Goal: Complete application form

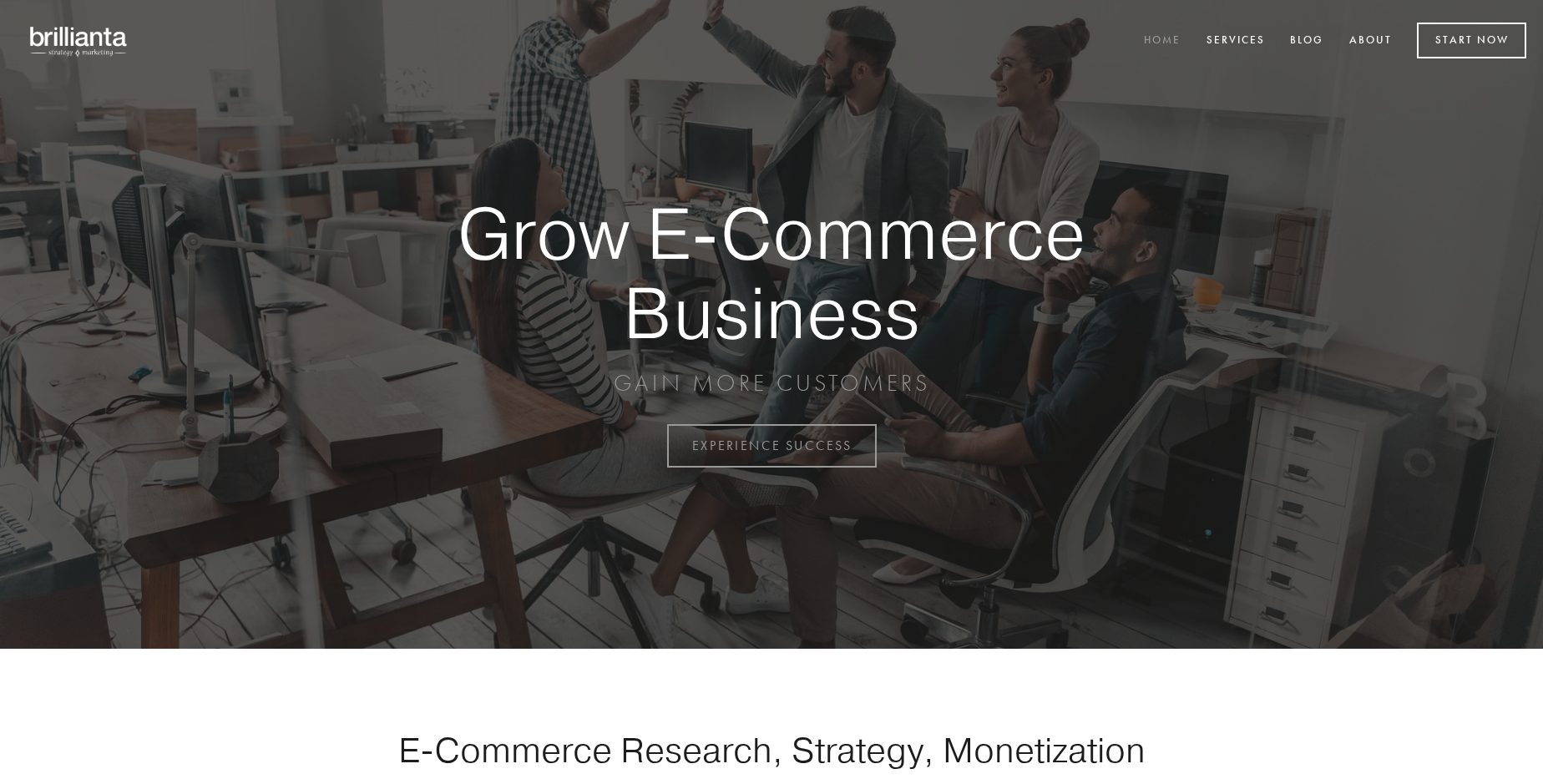
scroll to position [4378, 0]
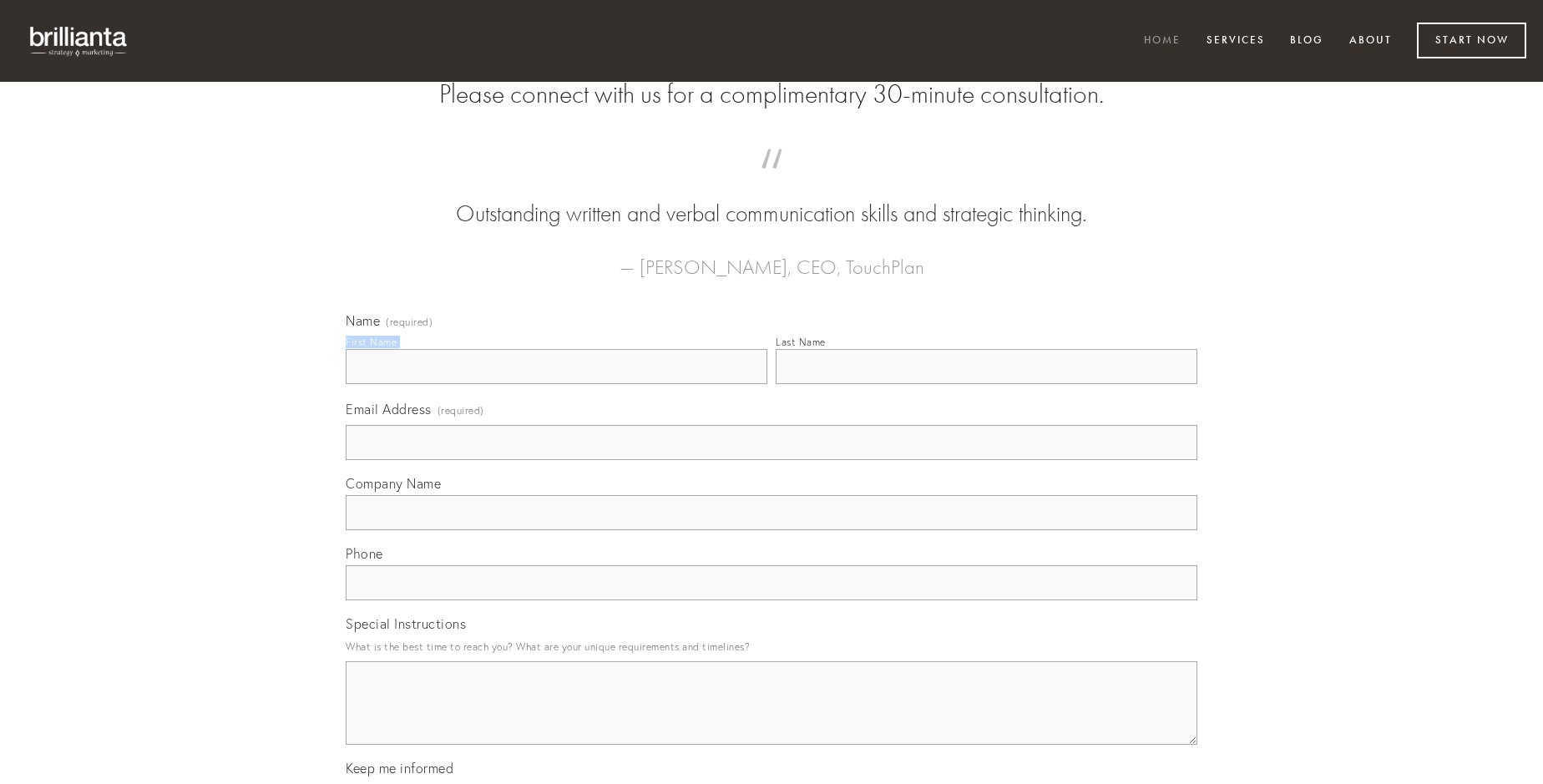
type input "[PERSON_NAME]"
click at [986, 384] on input "Last Name" at bounding box center [986, 366] width 421 height 35
type input "[PERSON_NAME]"
click at [772, 460] on input "Email Address (required)" at bounding box center [772, 443] width 852 height 35
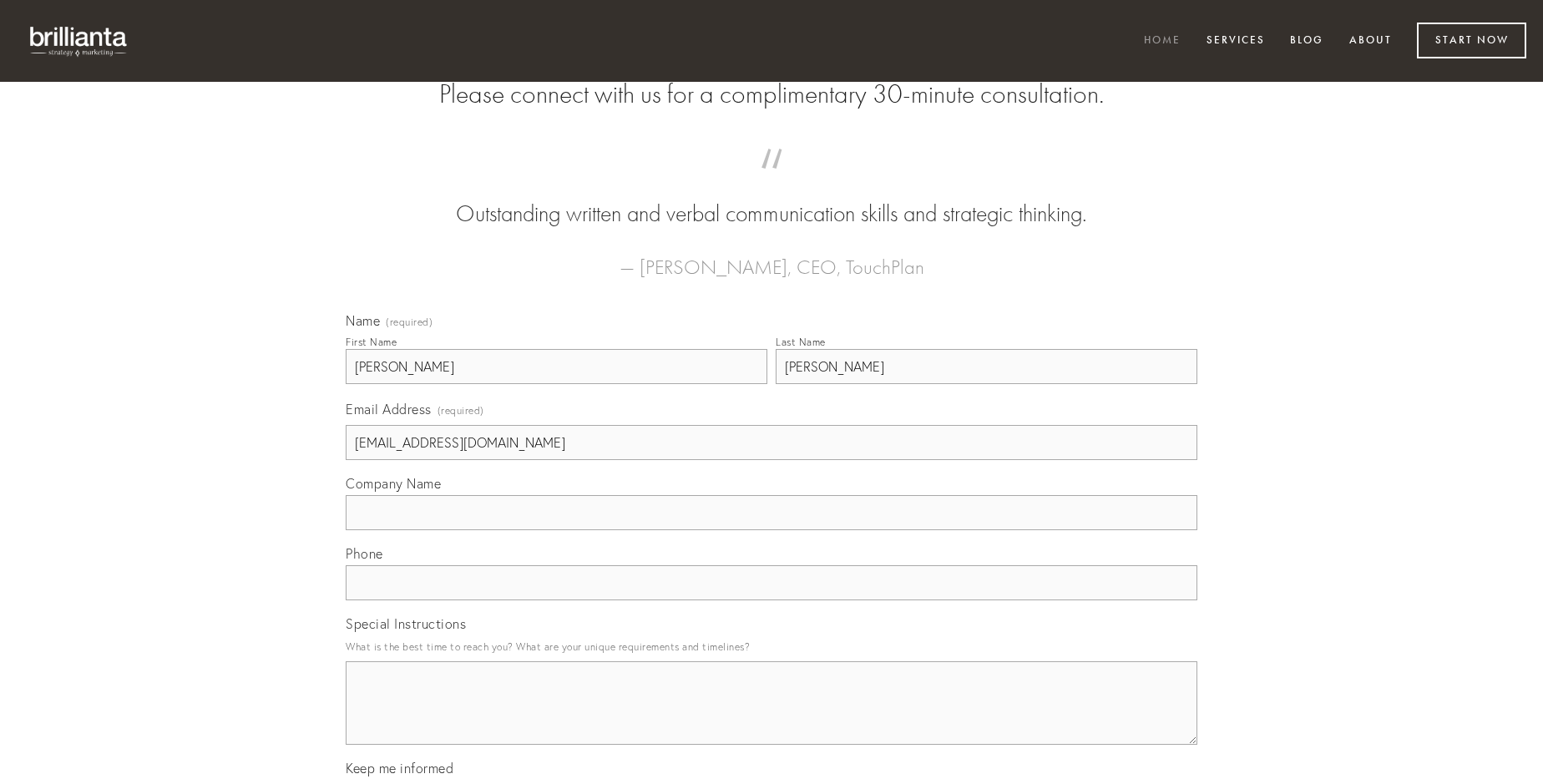
type input "[EMAIL_ADDRESS][DOMAIN_NAME]"
click at [772, 530] on input "Company Name" at bounding box center [772, 512] width 852 height 35
type input "cruciamentum"
click at [772, 601] on input "text" at bounding box center [772, 583] width 852 height 35
click at [772, 718] on textarea "Special Instructions" at bounding box center [772, 703] width 852 height 84
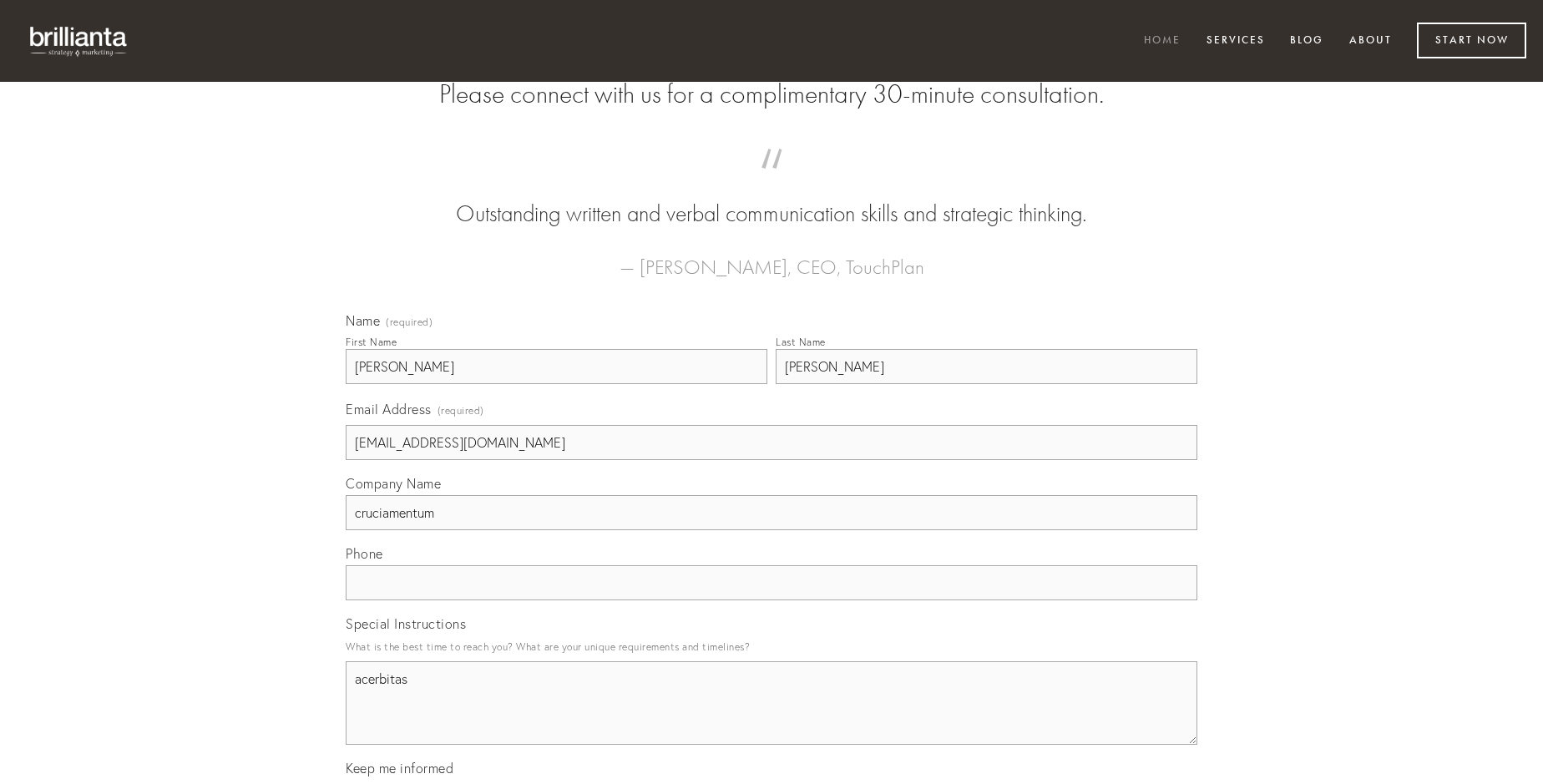
type textarea "acerbitas"
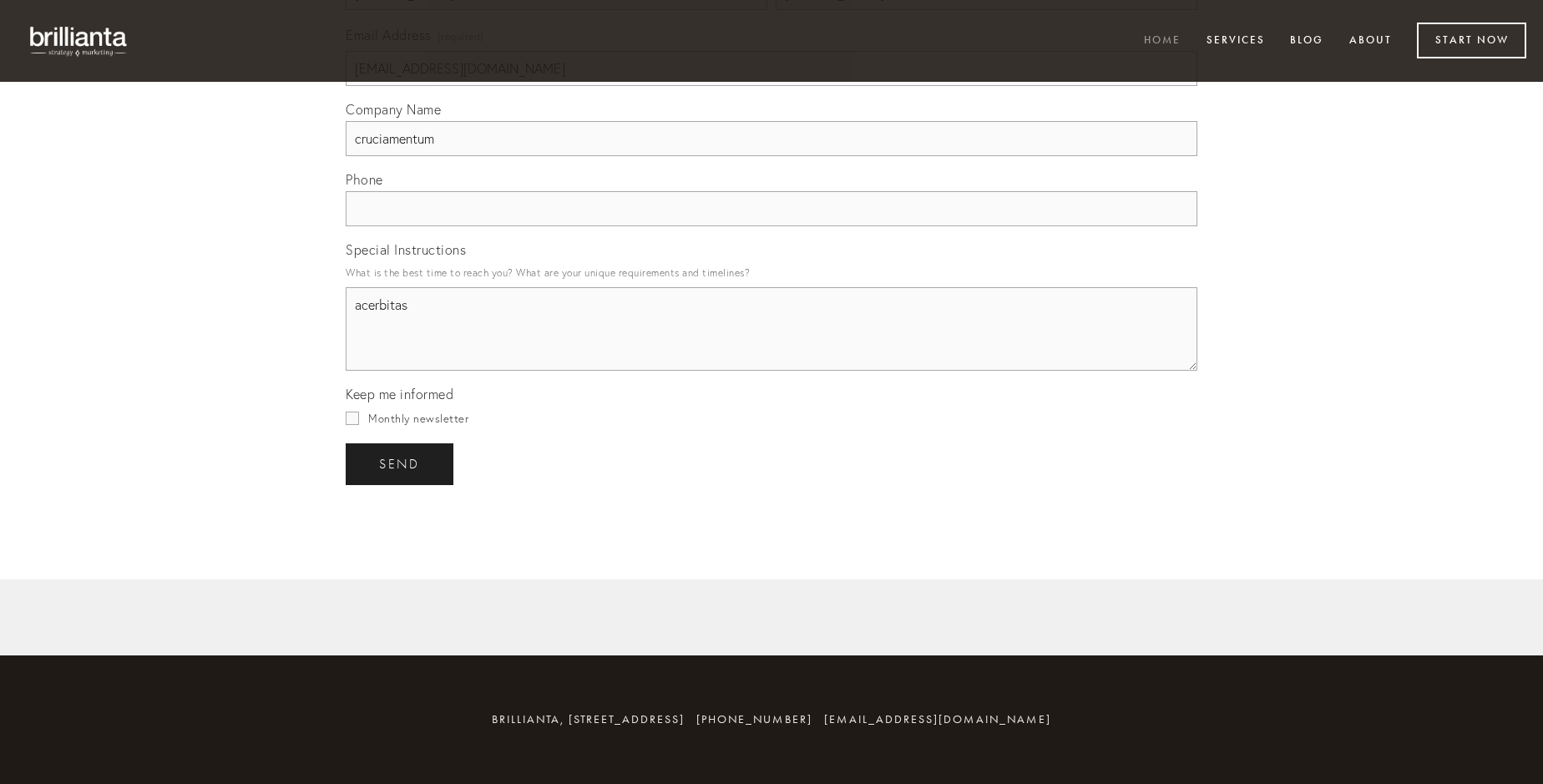
click at [401, 463] on span "send" at bounding box center [400, 464] width 41 height 15
